Goal: Task Accomplishment & Management: Manage account settings

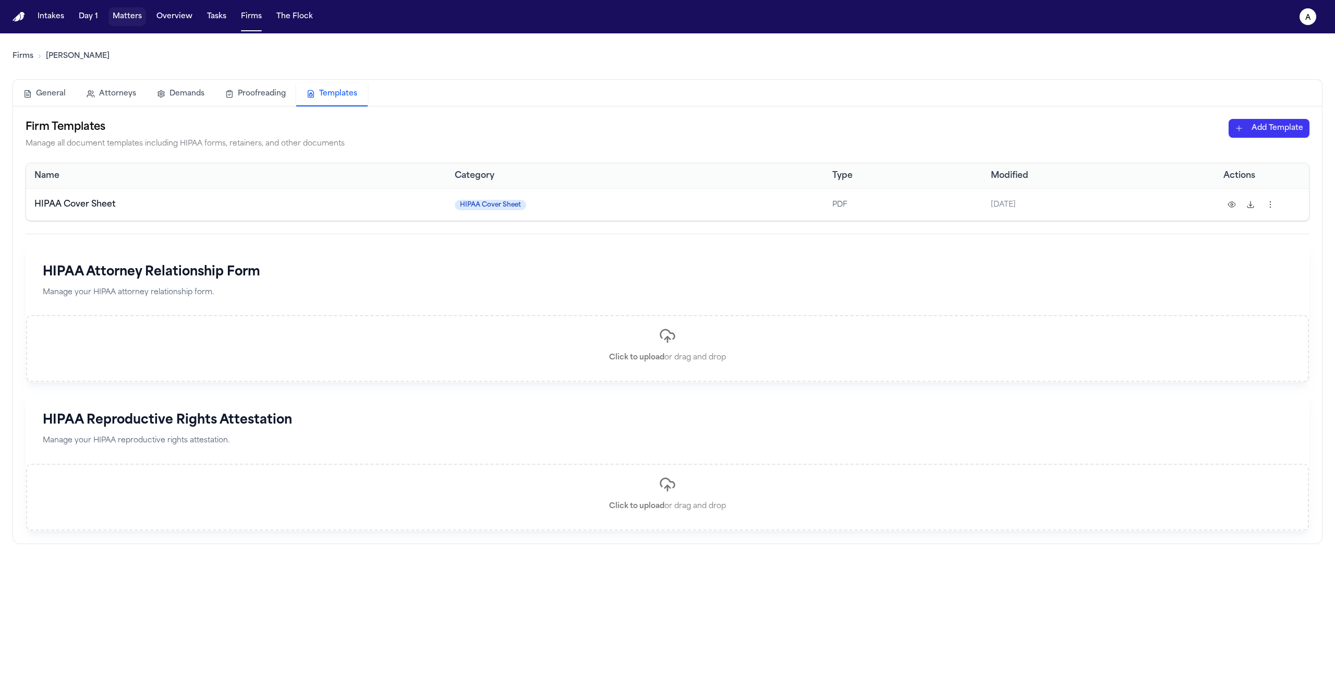
click at [125, 23] on html "Intakes Day 1 Matters Overview Tasks Firms The Flock a Firms [PERSON_NAME] Gene…" at bounding box center [667, 337] width 1335 height 675
click at [125, 23] on button "Matters" at bounding box center [127, 16] width 38 height 19
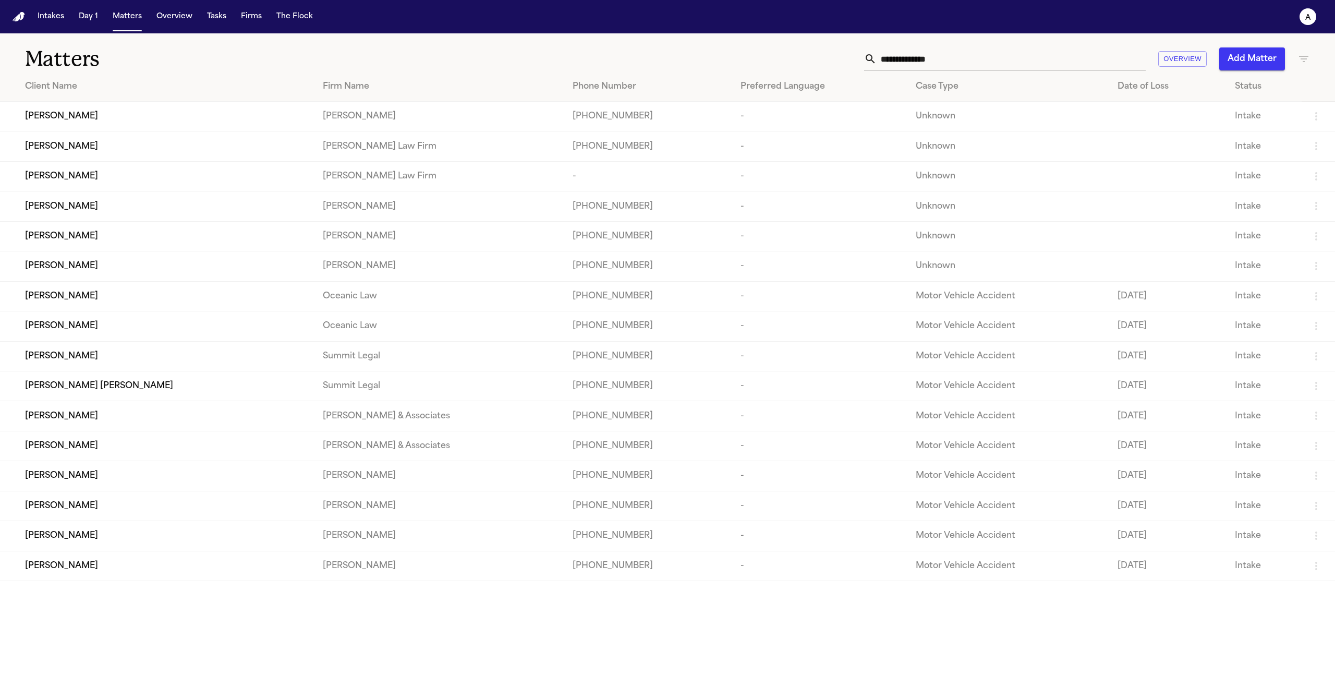
click at [149, 112] on div "[PERSON_NAME]" at bounding box center [165, 116] width 281 height 13
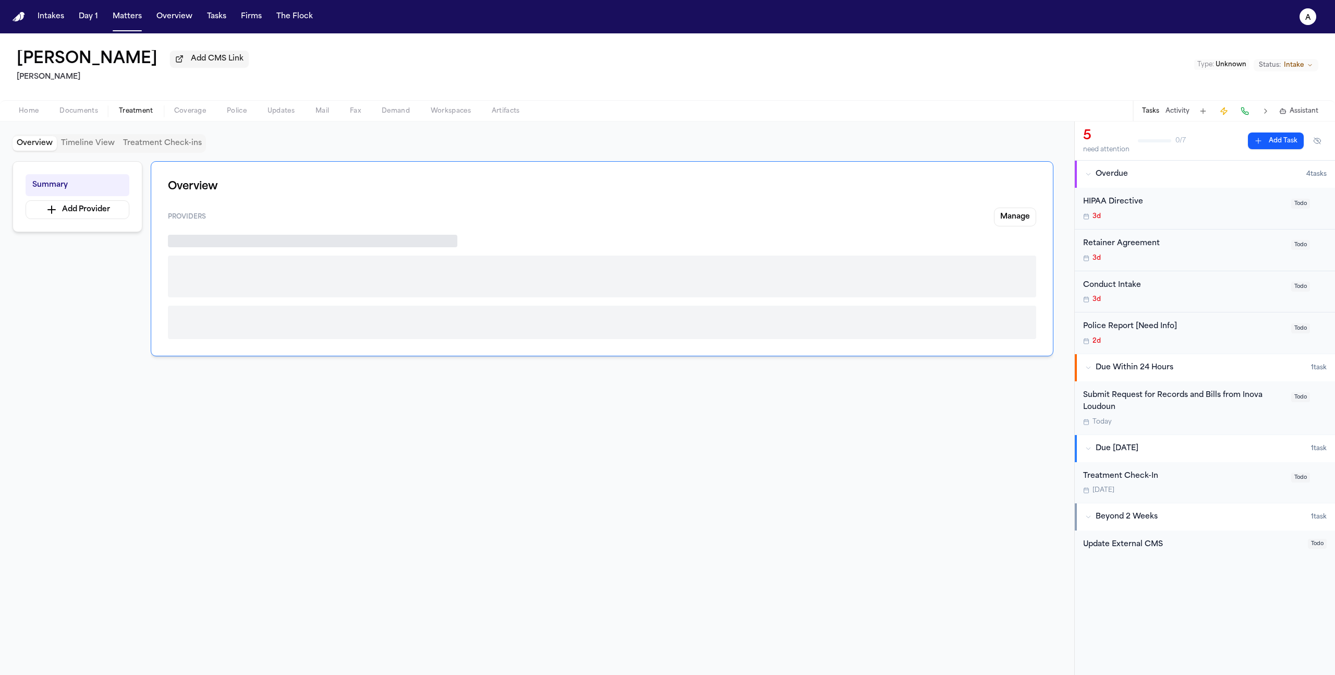
click at [121, 115] on span "Treatment" at bounding box center [136, 111] width 34 height 8
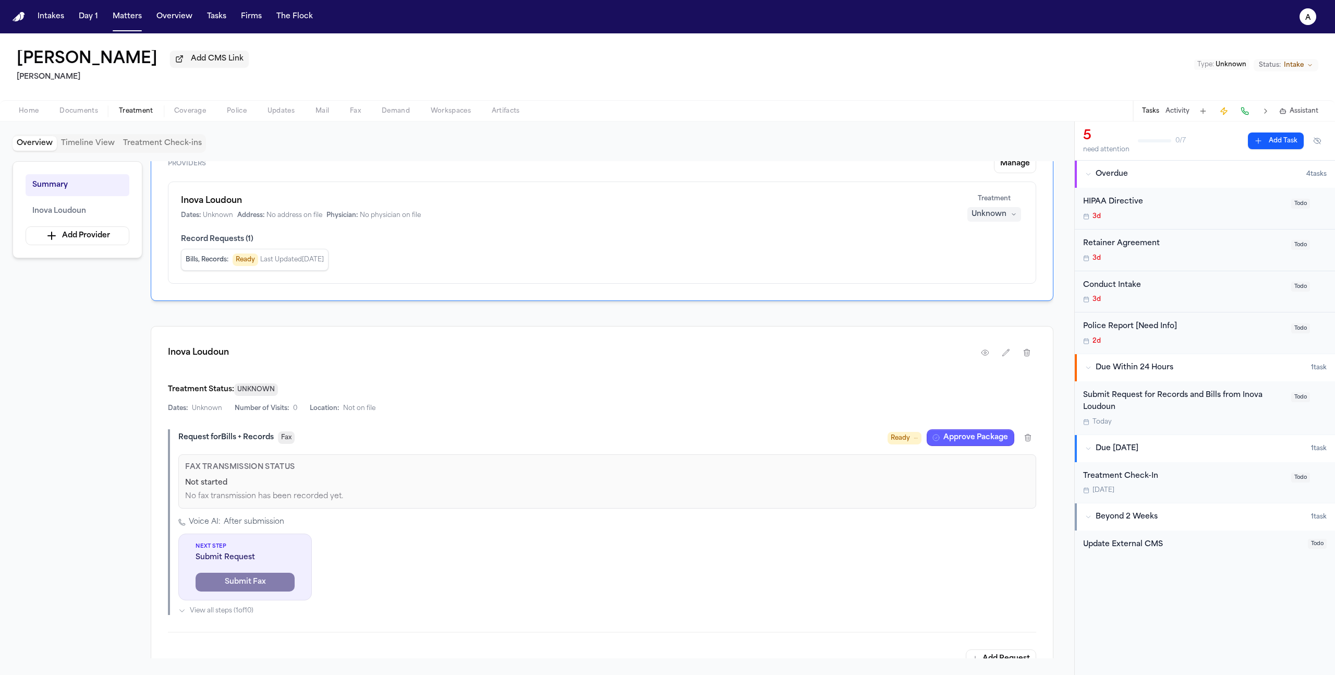
scroll to position [128, 0]
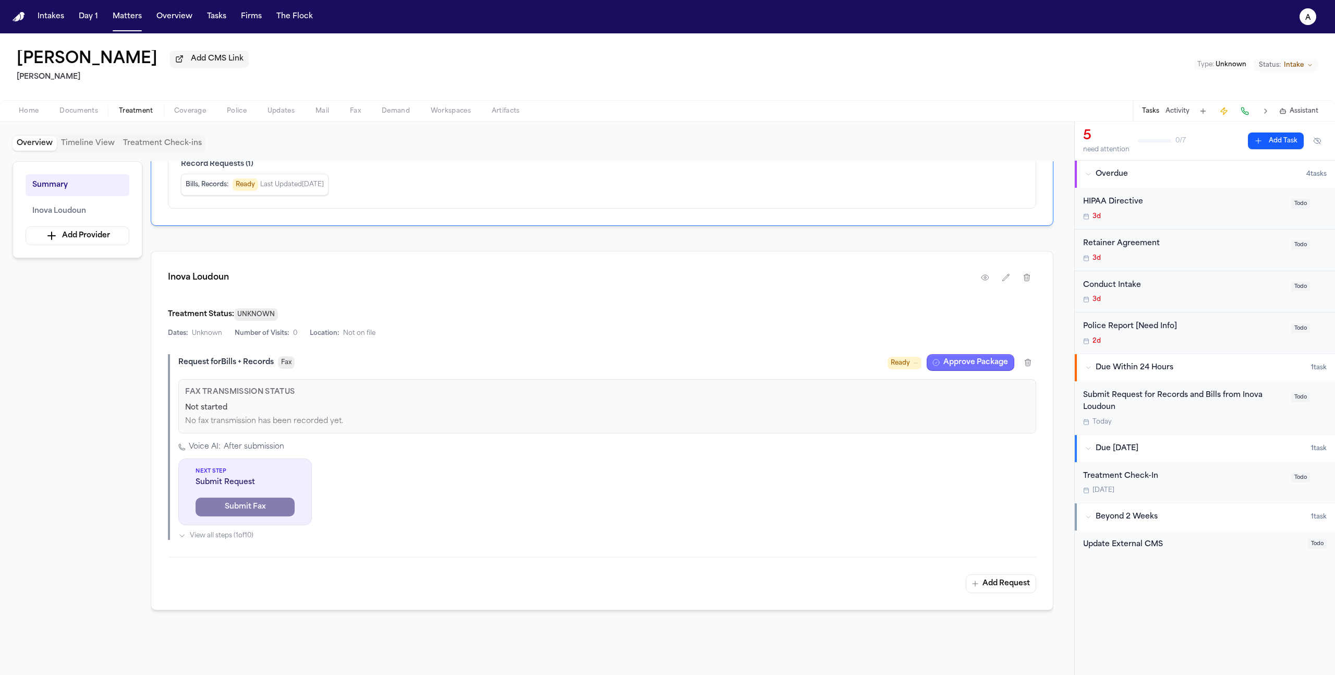
click at [979, 363] on button "Approve Package" at bounding box center [970, 362] width 88 height 17
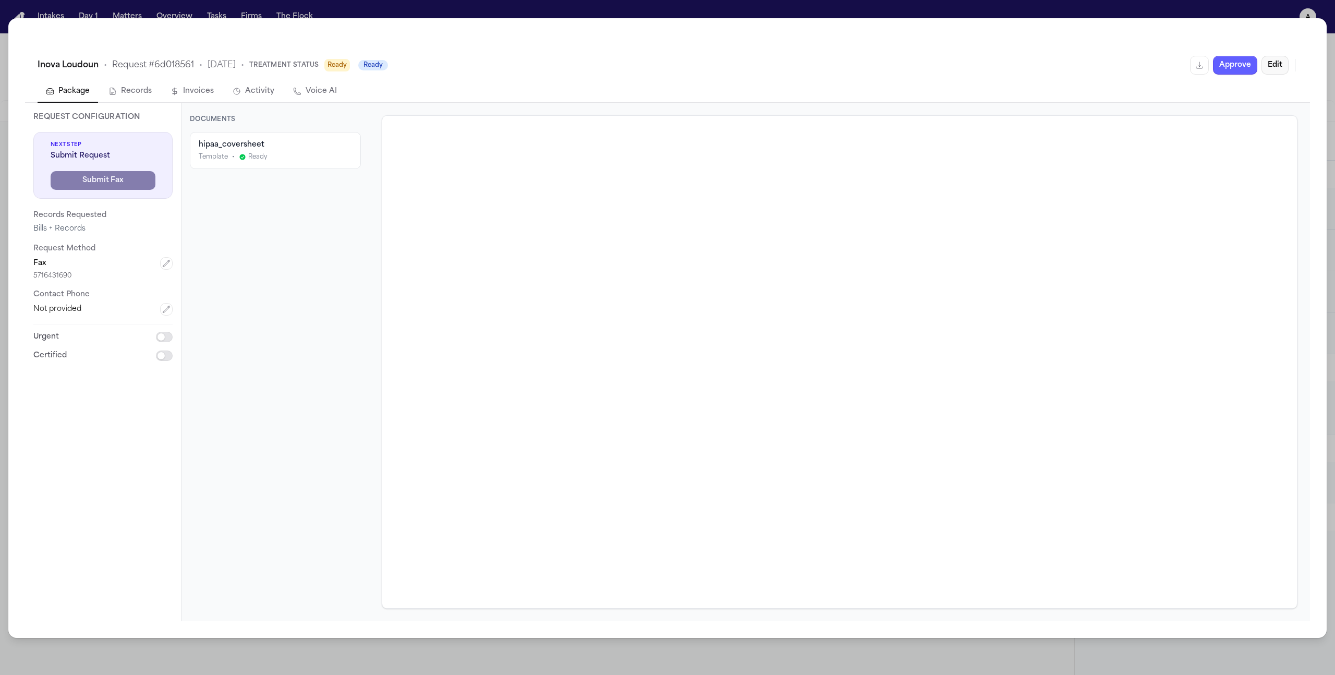
click at [1266, 66] on button "Edit" at bounding box center [1274, 65] width 27 height 19
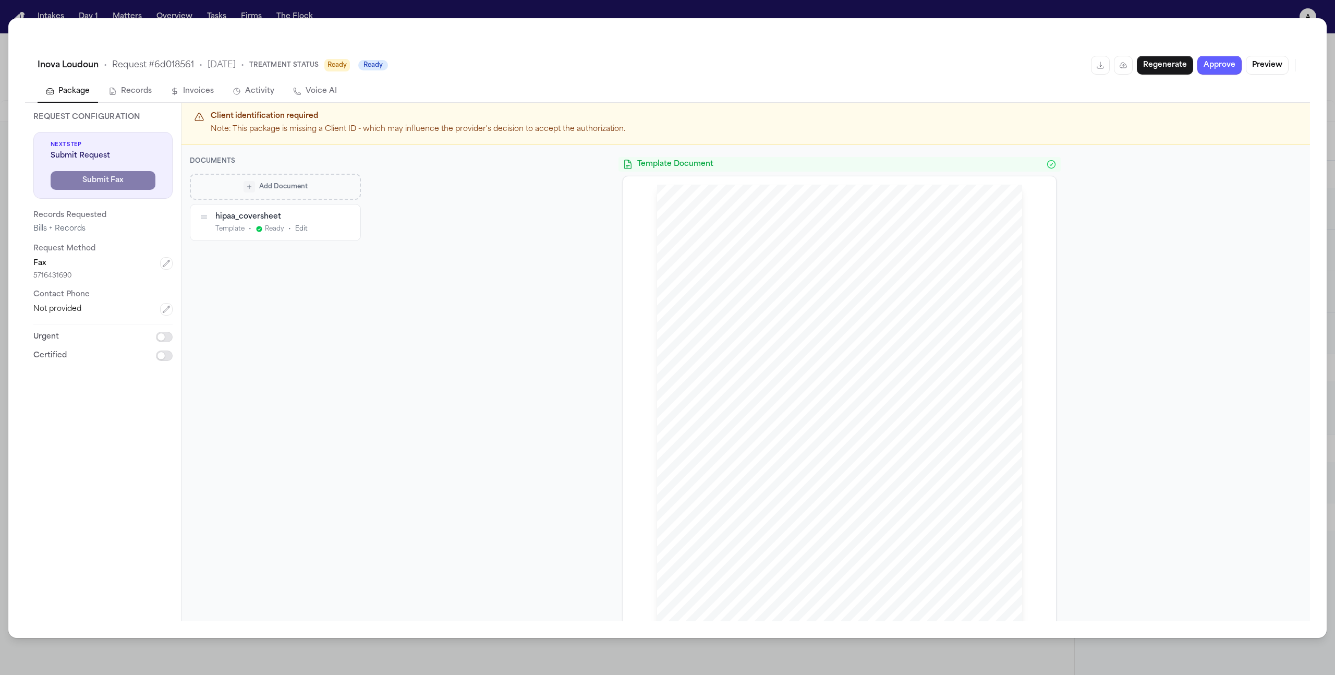
click at [282, 198] on button "Add Document" at bounding box center [275, 186] width 171 height 26
click at [348, 267] on div "Signed Authorization (PDF) Pre-signed authorization" at bounding box center [275, 261] width 152 height 21
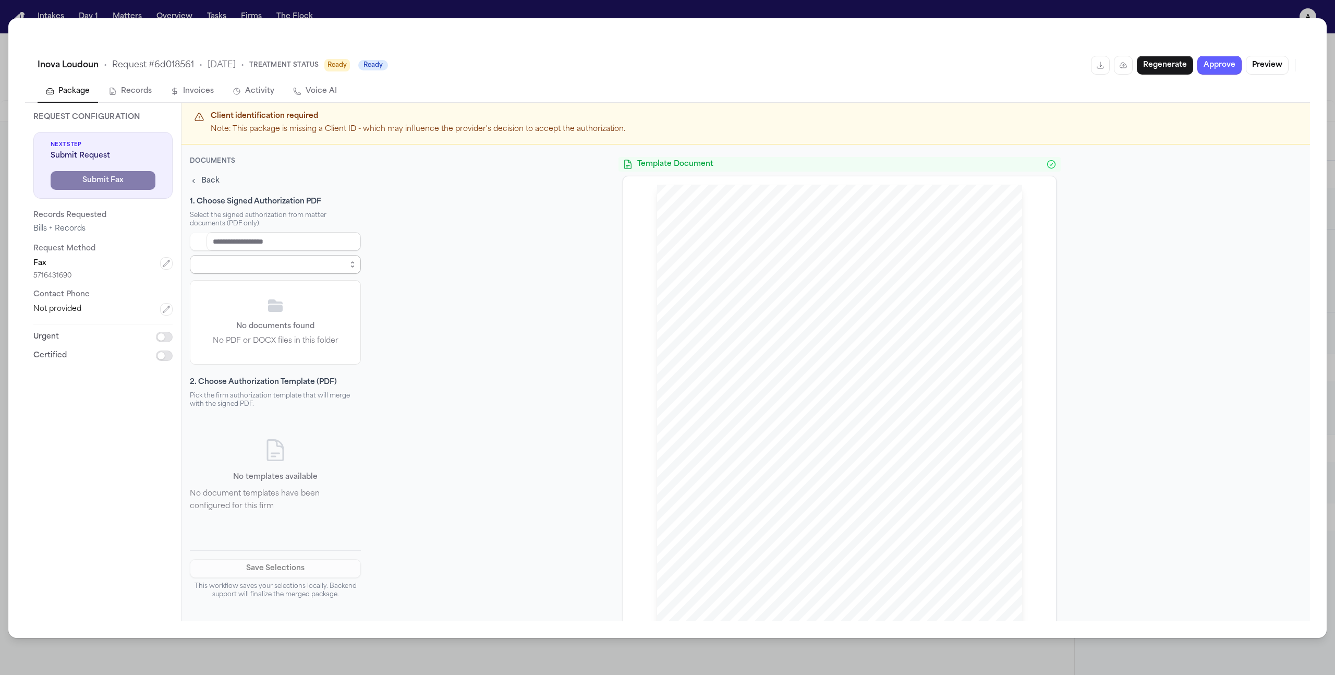
select select "**********"
drag, startPoint x: 217, startPoint y: 181, endPoint x: 208, endPoint y: 178, distance: 9.6
click at [208, 178] on span "Back" at bounding box center [210, 180] width 18 height 10
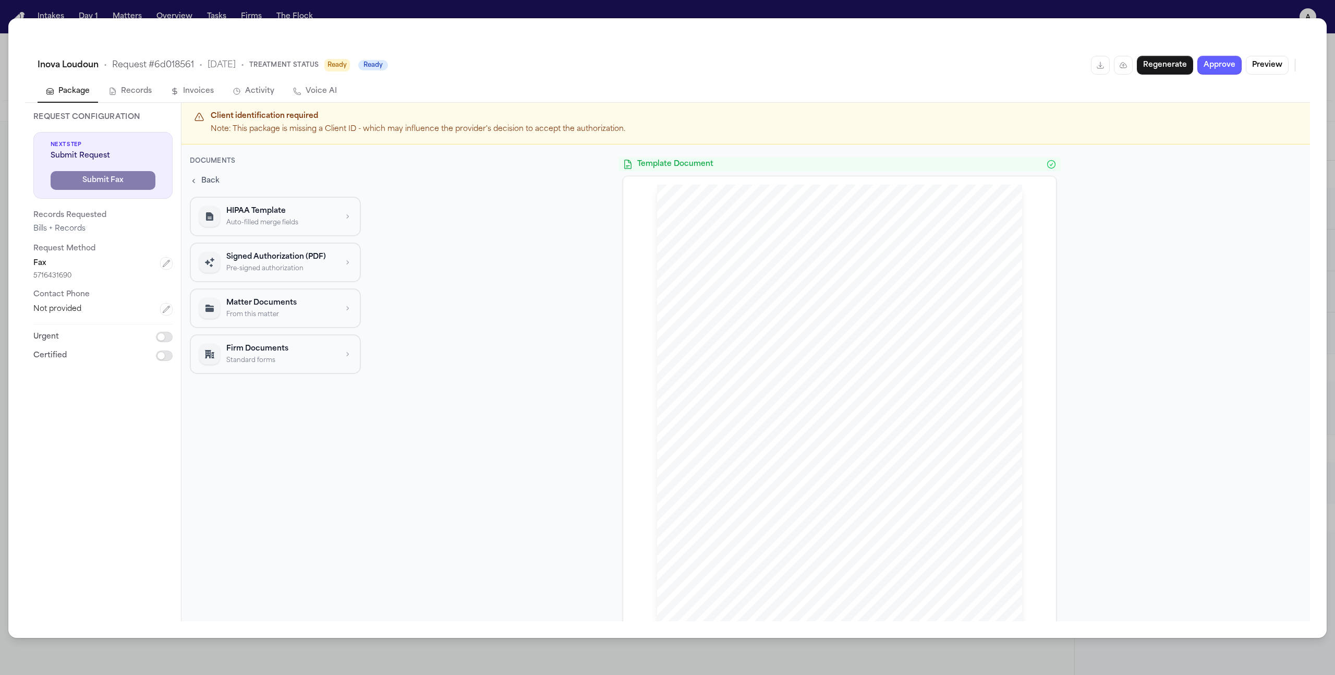
click at [212, 180] on span "Back" at bounding box center [210, 180] width 18 height 10
click at [263, 215] on div "hipaa_coversheet" at bounding box center [274, 216] width 119 height 10
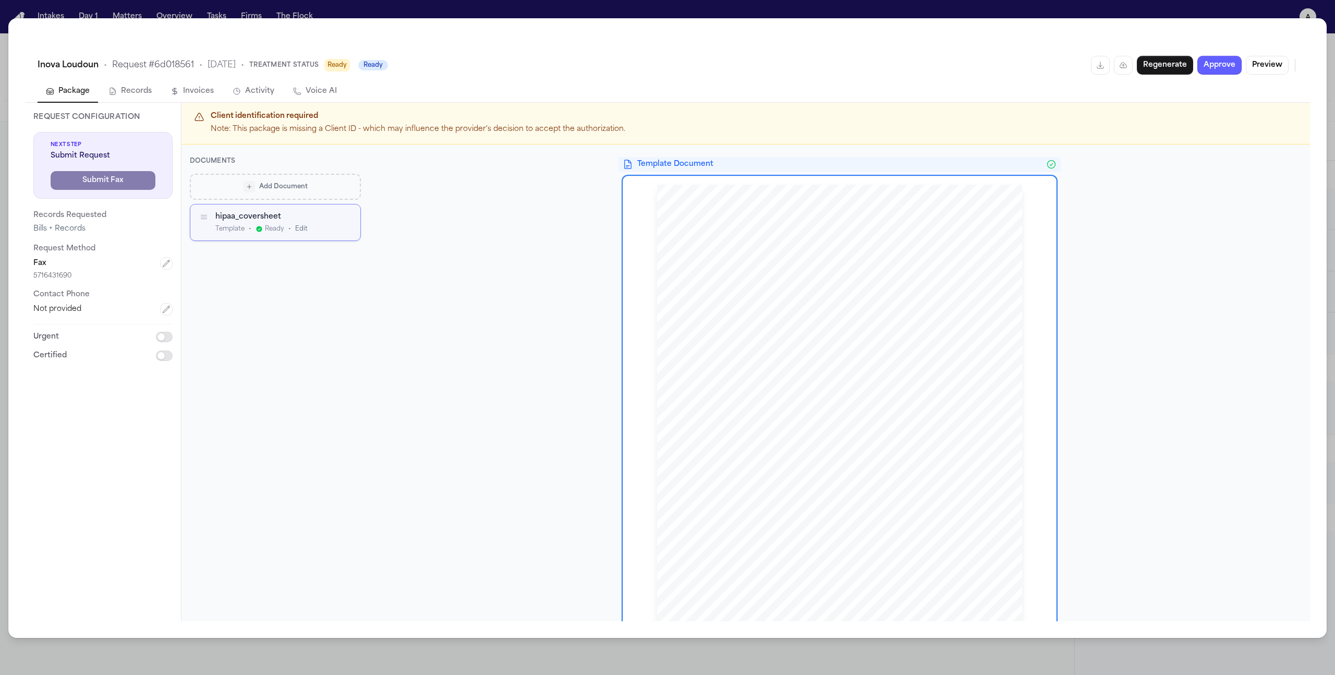
click at [285, 213] on div "hipaa_coversheet" at bounding box center [274, 216] width 119 height 10
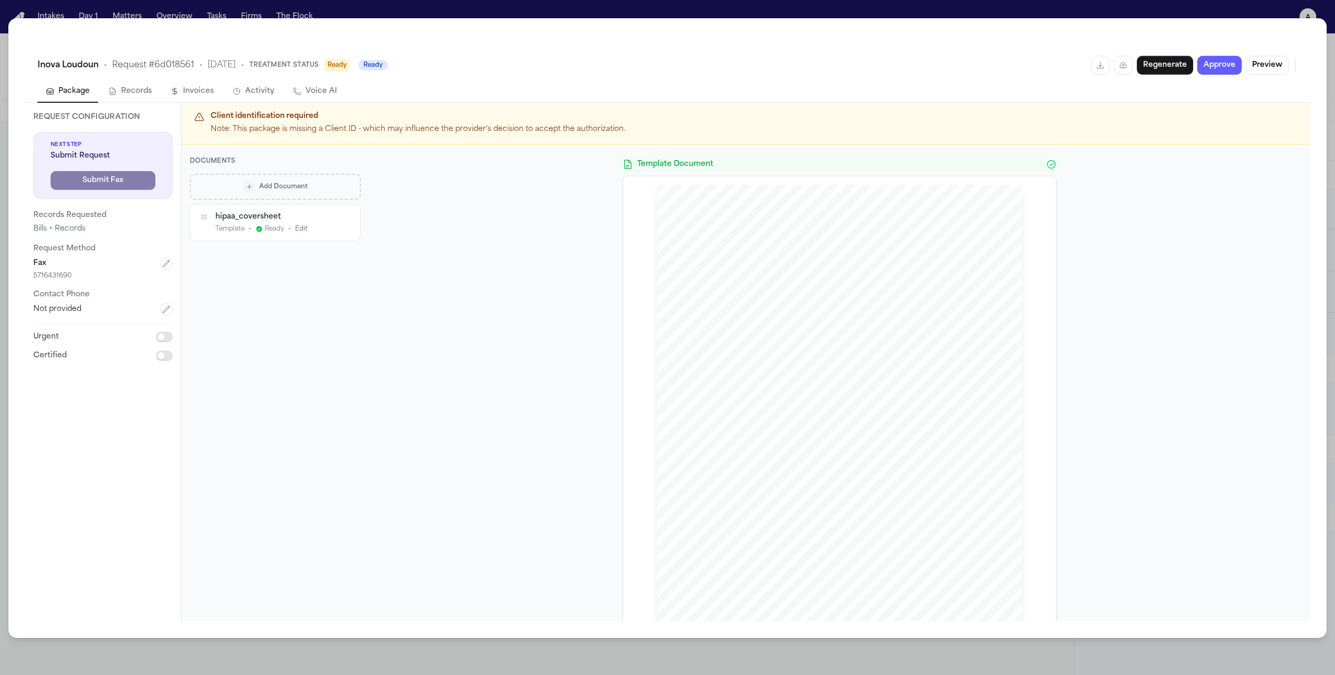
click at [285, 213] on div "hipaa_coversheet" at bounding box center [274, 216] width 119 height 10
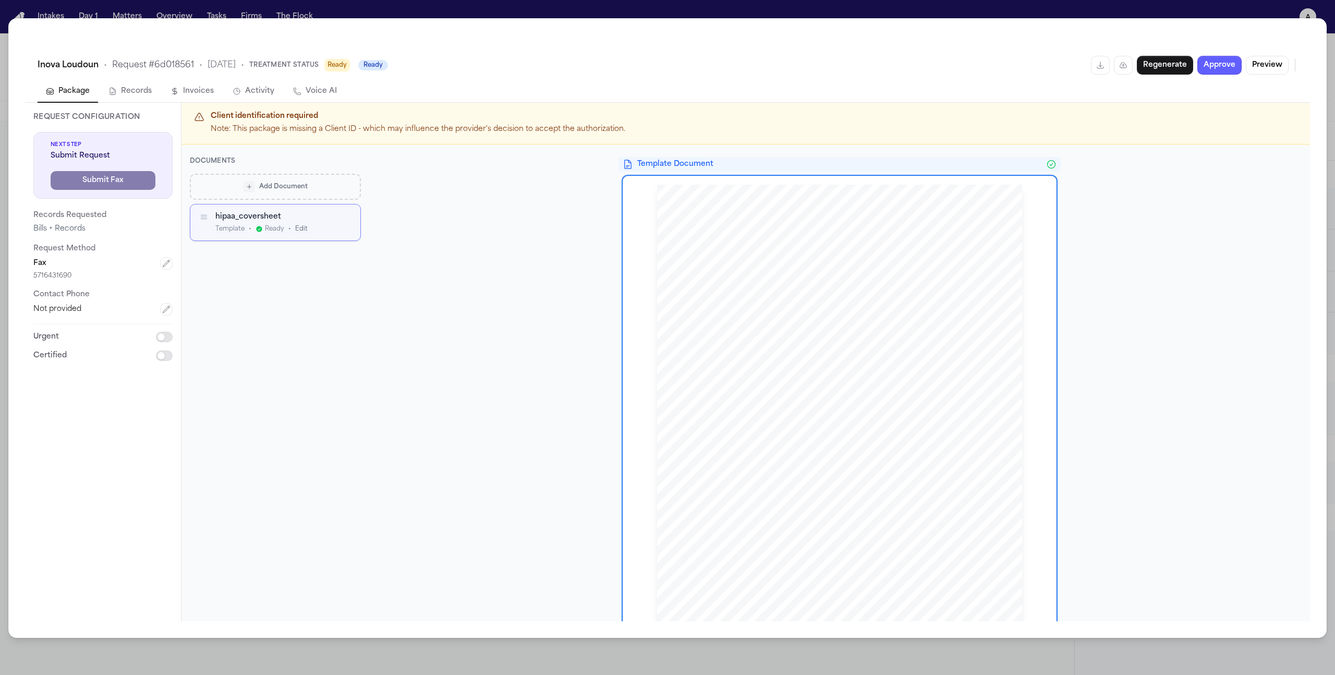
click at [346, 222] on div "hipaa_coversheet Template • Ready • Edit" at bounding box center [275, 222] width 170 height 36
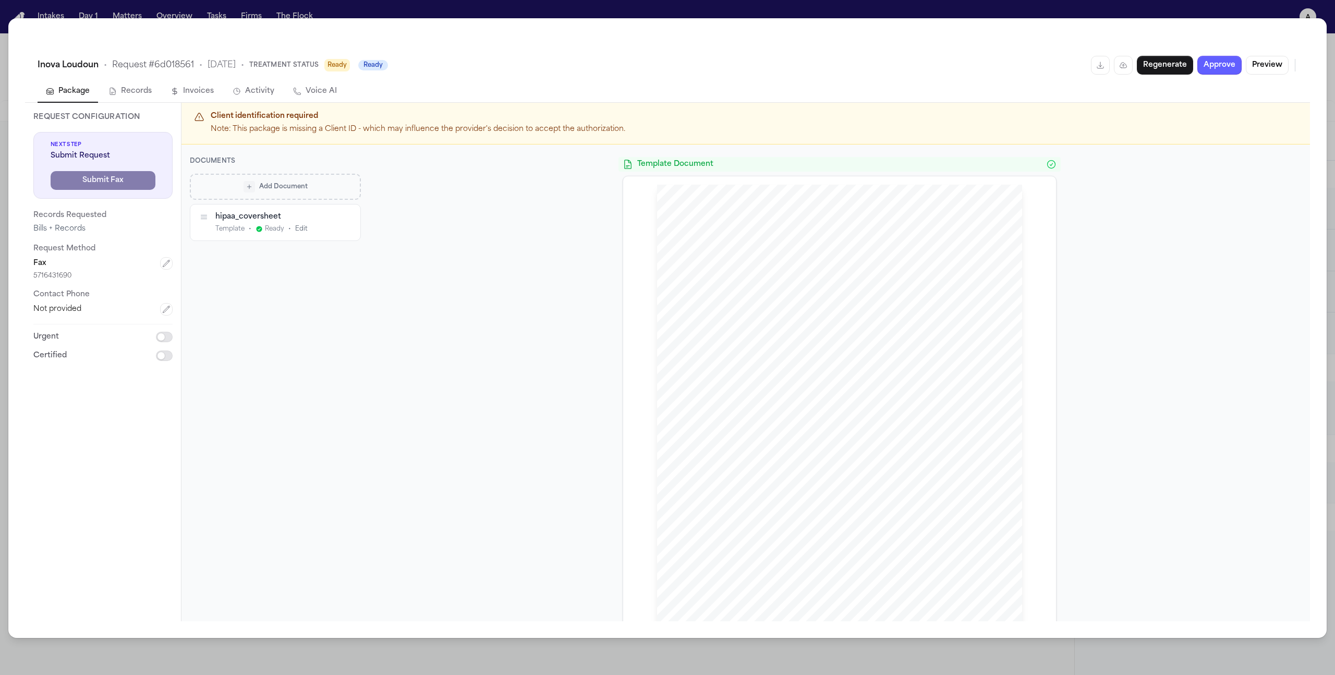
click at [1159, 161] on div "Template Document AUTHORIZATION FOR RELEASE OF PROTECTED HEALTH INFORMATION Thi…" at bounding box center [839, 382] width 940 height 476
click at [302, 191] on div "Add Document" at bounding box center [275, 185] width 156 height 11
click at [196, 177] on icon "button" at bounding box center [194, 180] width 8 height 8
click at [247, 197] on button "Add Document" at bounding box center [275, 186] width 171 height 26
click at [299, 354] on div "Firm Documents Standard forms" at bounding box center [281, 353] width 111 height 21
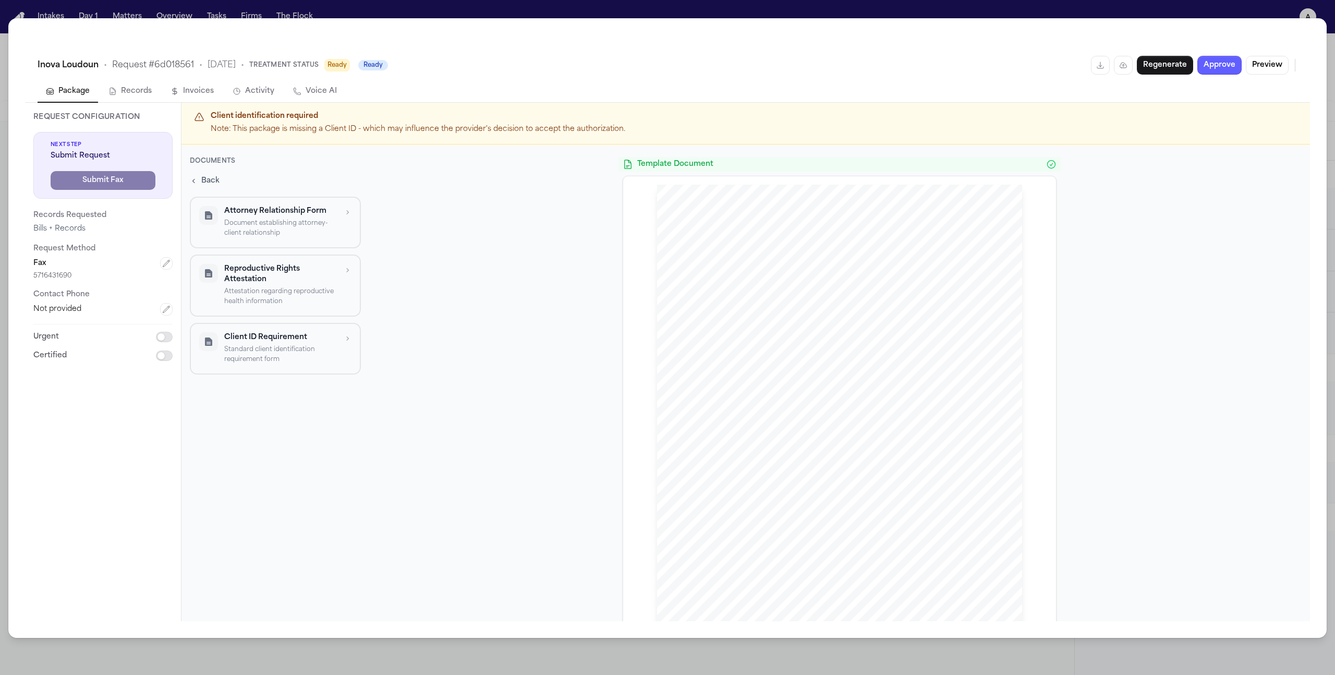
click at [198, 179] on button "Back" at bounding box center [205, 180] width 34 height 15
click at [327, 185] on div "Add Document" at bounding box center [275, 185] width 156 height 11
click at [292, 272] on p "Pre-signed authorization" at bounding box center [281, 268] width 111 height 8
